Goal: Download file/media

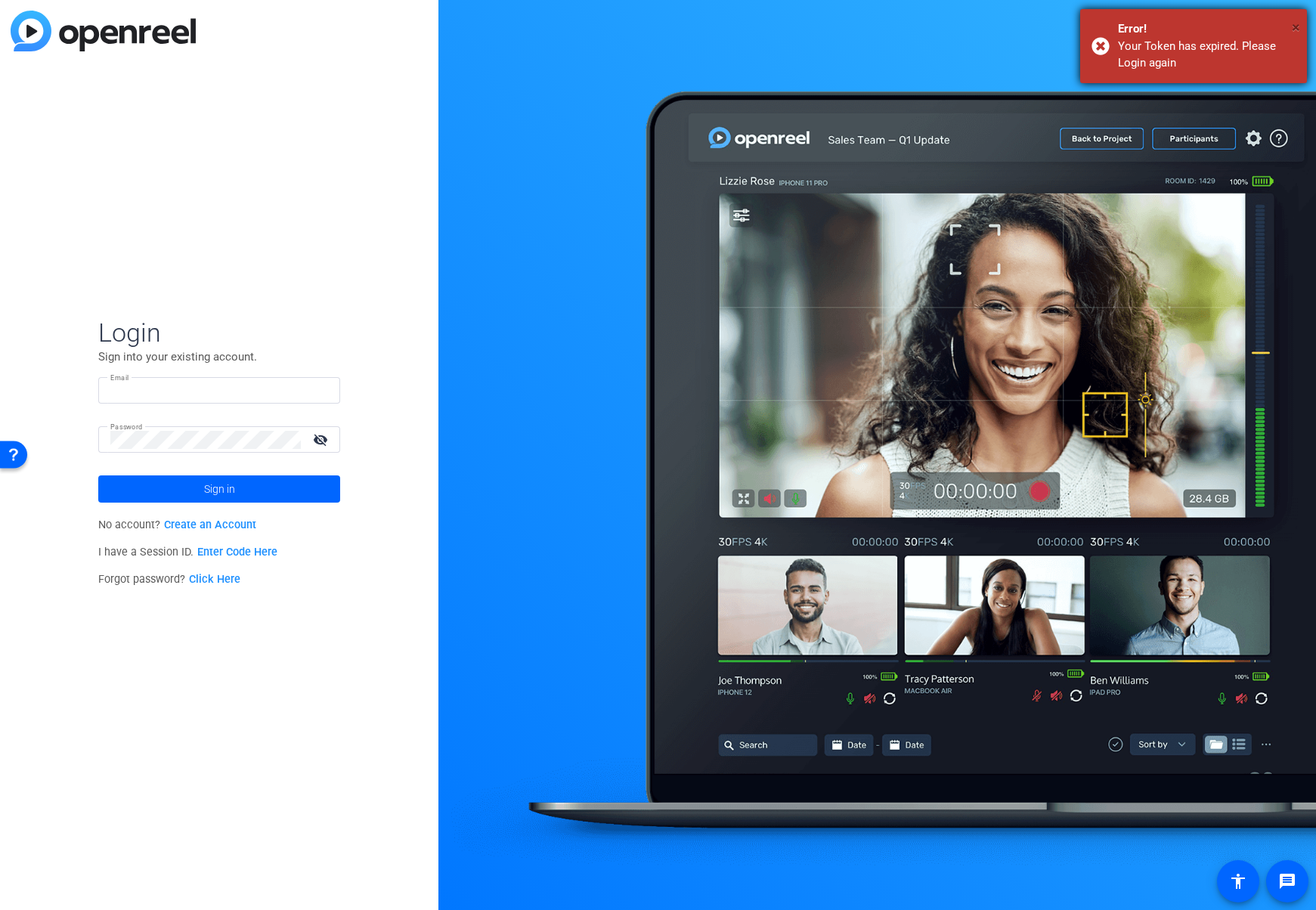
type input "[EMAIL_ADDRESS][PERSON_NAME][DOMAIN_NAME]"
click at [1296, 23] on span "×" at bounding box center [1295, 26] width 9 height 18
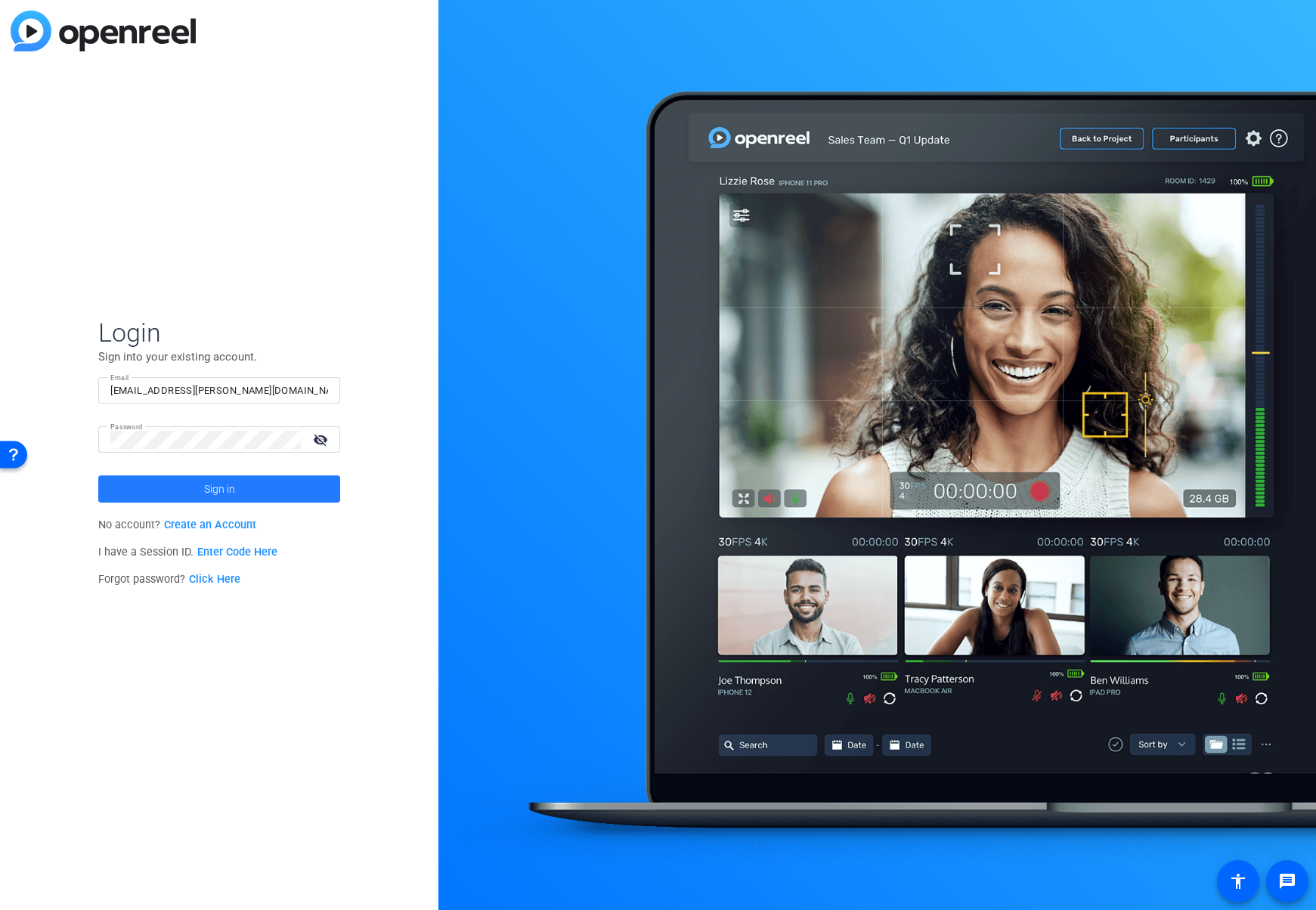
click at [182, 491] on span at bounding box center [219, 489] width 242 height 36
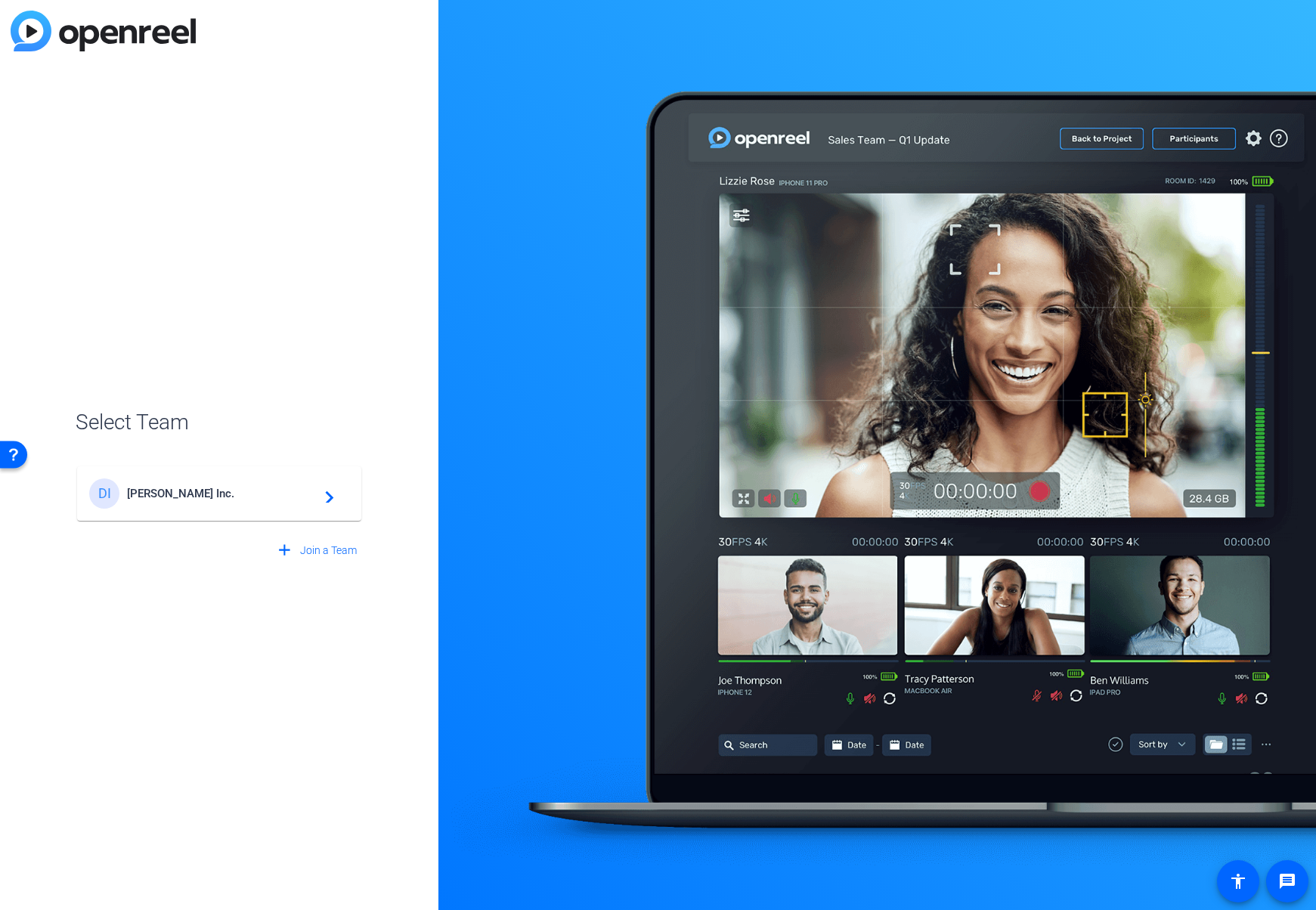
click at [131, 493] on span "[PERSON_NAME] Inc." at bounding box center [221, 494] width 189 height 14
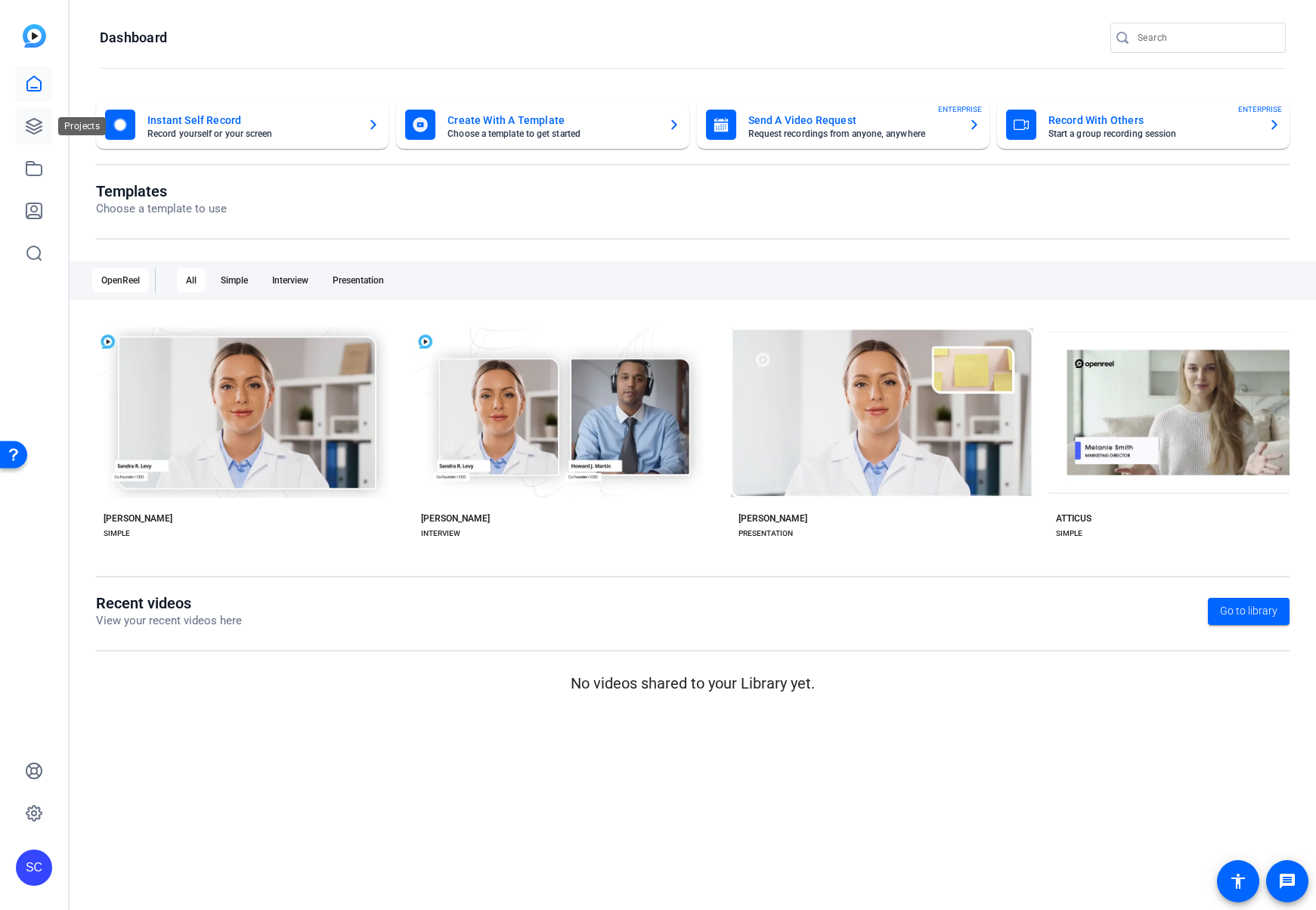
click at [35, 128] on icon at bounding box center [34, 126] width 15 height 15
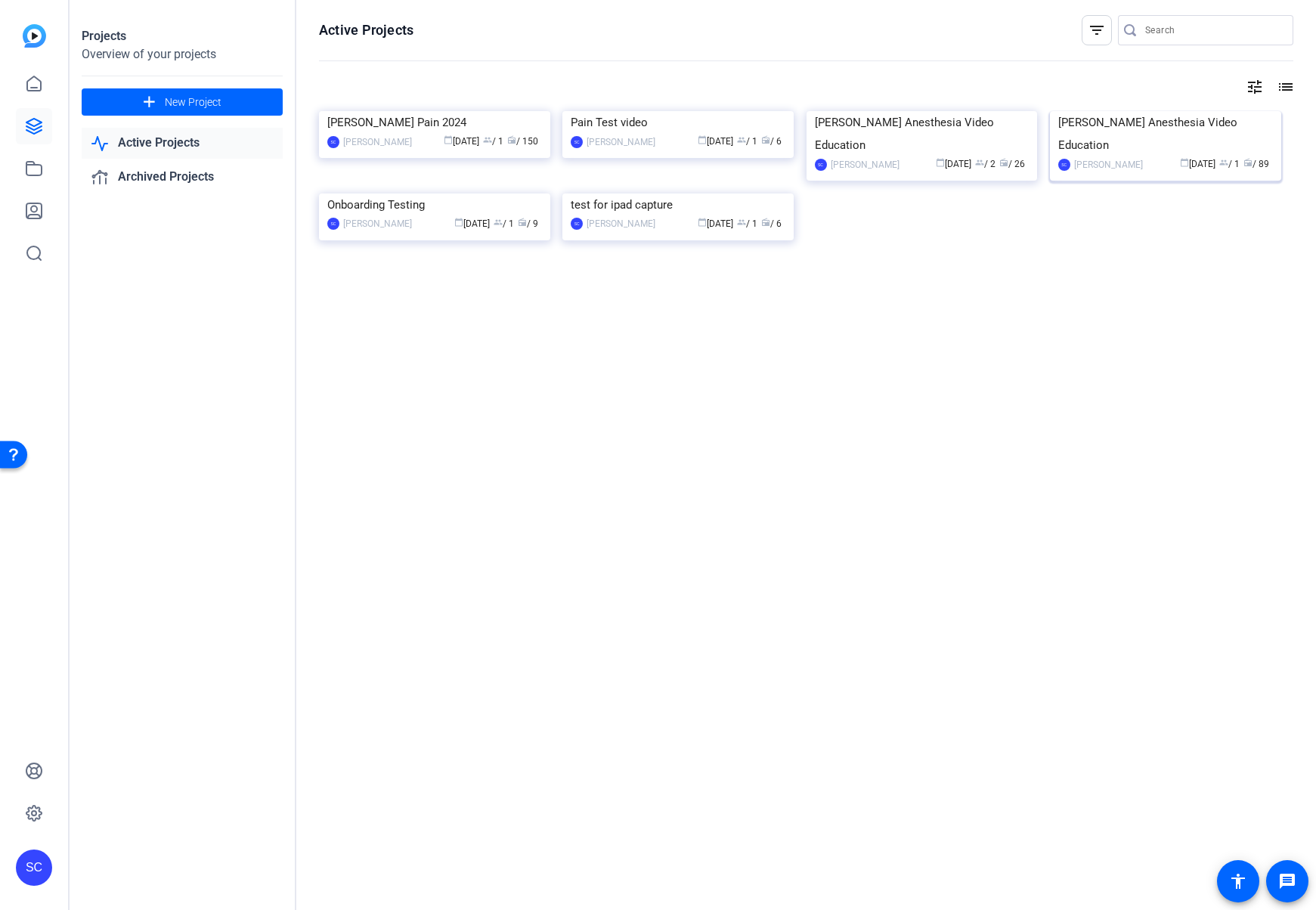
click at [1197, 111] on img at bounding box center [1165, 111] width 231 height 0
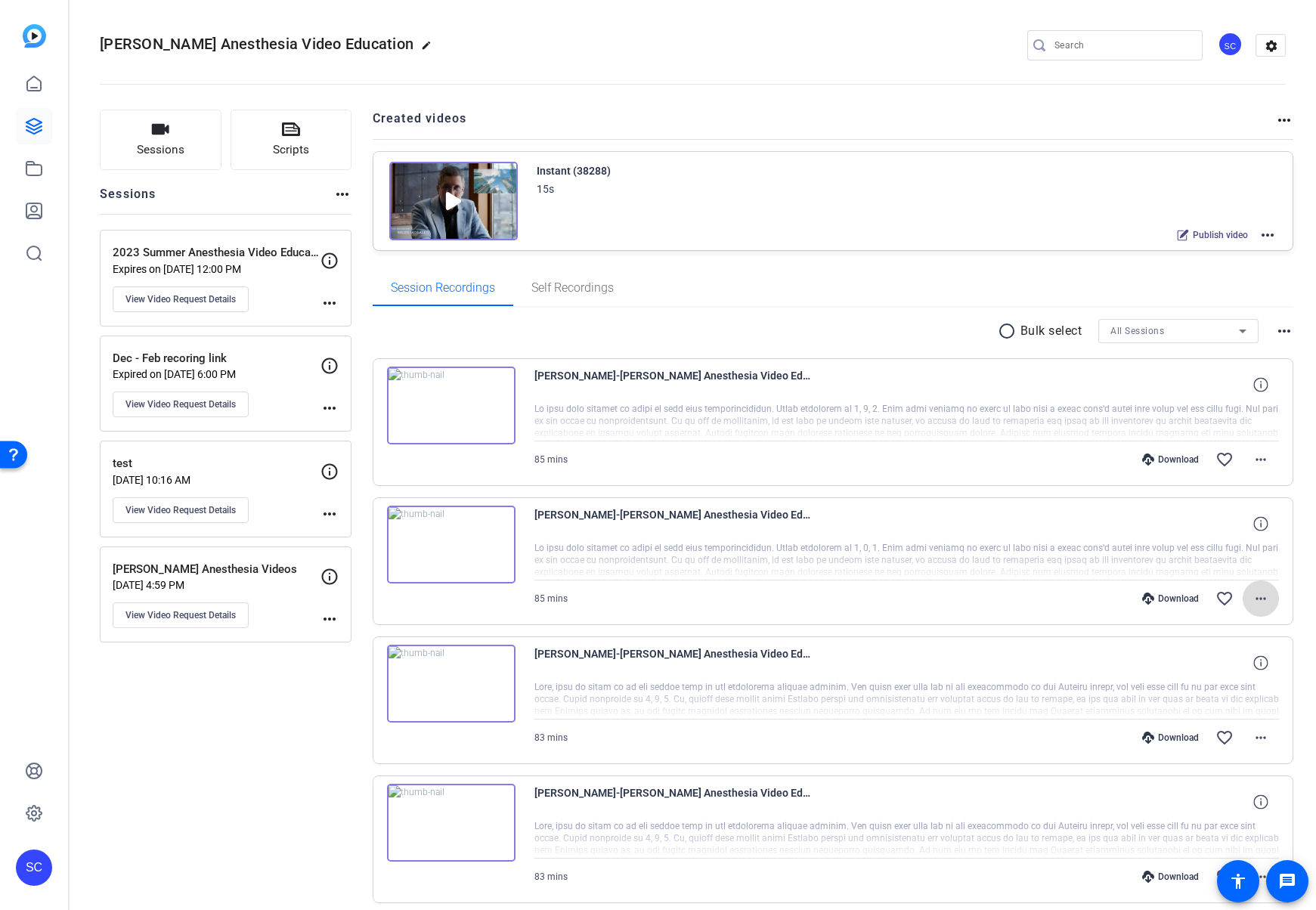
click at [1252, 596] on mat-icon "more_horiz" at bounding box center [1260, 598] width 18 height 18
click at [1225, 665] on span "Download MP4" at bounding box center [1212, 667] width 91 height 18
click at [1252, 458] on mat-icon "more_horiz" at bounding box center [1260, 459] width 18 height 18
click at [1221, 528] on span "Download MP4" at bounding box center [1212, 528] width 91 height 18
